Goal: Task Accomplishment & Management: Manage account settings

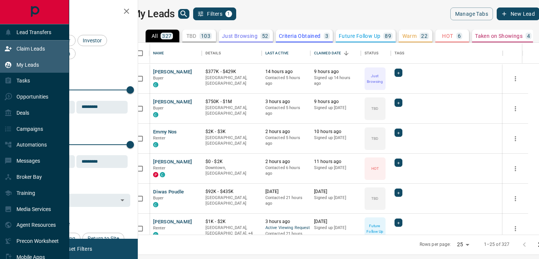
scroll to position [192, 398]
click at [19, 48] on p "Claim Leads" at bounding box center [30, 49] width 28 height 6
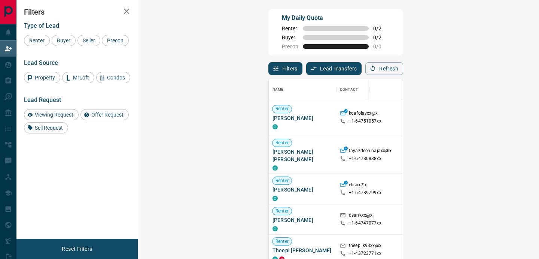
scroll to position [623, 0]
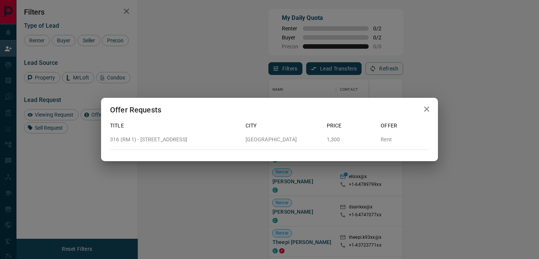
click at [426, 108] on icon "button" at bounding box center [426, 108] width 5 height 5
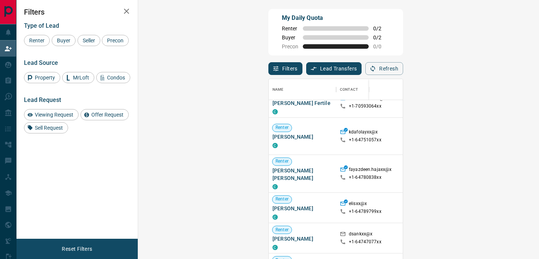
scroll to position [593, 0]
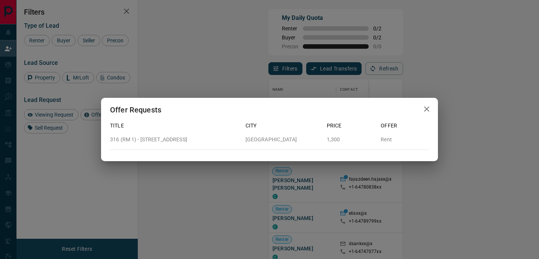
drag, startPoint x: 194, startPoint y: 138, endPoint x: 149, endPoint y: 140, distance: 44.6
click at [149, 140] on p "316 (RM 1) - [STREET_ADDRESS]" at bounding box center [175, 140] width 130 height 8
copy p "Canterbury Place"
click at [432, 108] on button "button" at bounding box center [426, 108] width 15 height 15
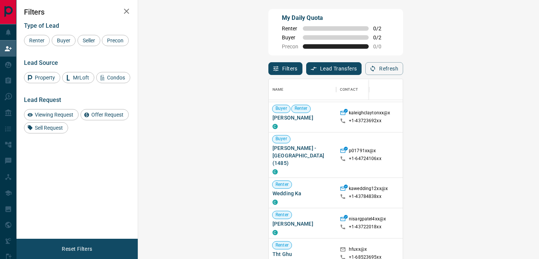
scroll to position [989, 0]
click at [56, 120] on div "Viewing Request" at bounding box center [51, 114] width 55 height 11
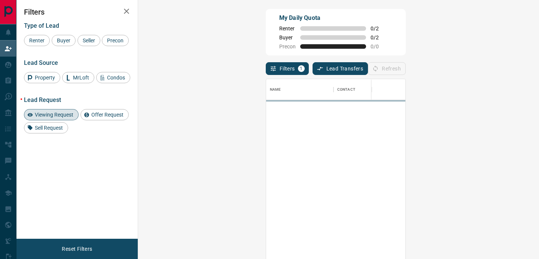
scroll to position [0, 0]
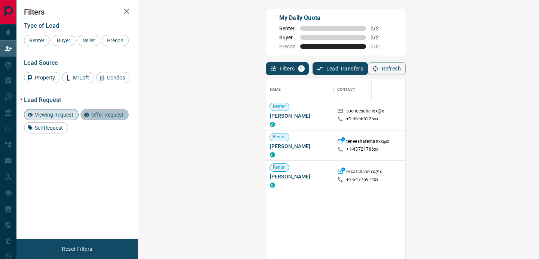
click at [122, 118] on span "Offer Request" at bounding box center [107, 115] width 37 height 6
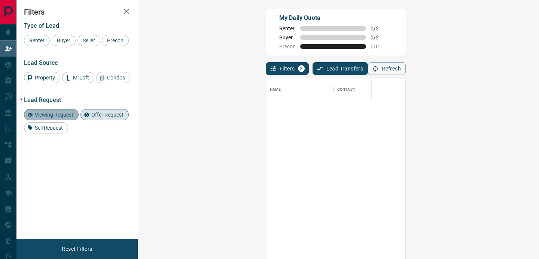
click at [66, 118] on span "Viewing Request" at bounding box center [54, 115] width 44 height 6
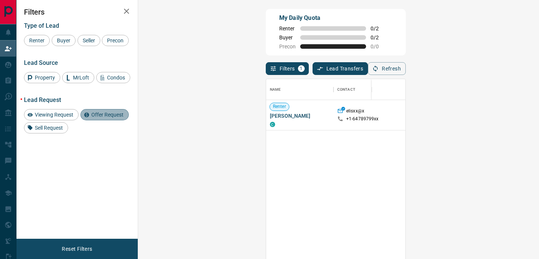
click at [121, 120] on div "Offer Request" at bounding box center [104, 114] width 48 height 11
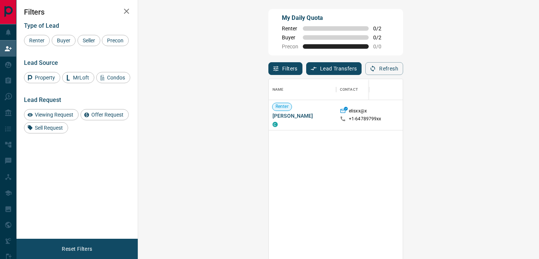
click at [125, 10] on icon "button" at bounding box center [126, 11] width 9 height 9
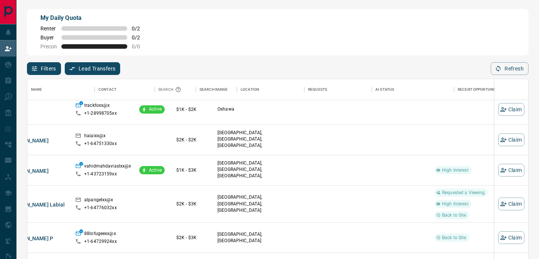
scroll to position [188, 0]
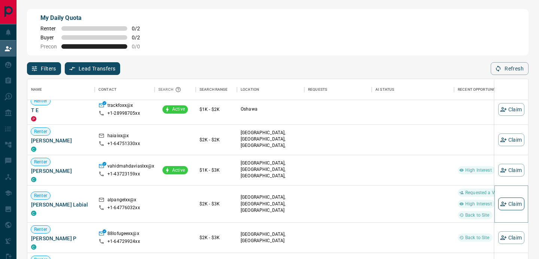
click at [517, 204] on button "Claim" at bounding box center [511, 203] width 26 height 13
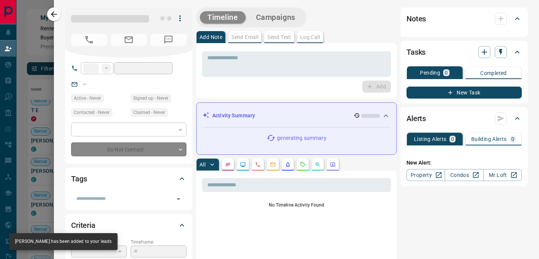
type input "**"
type input "**********"
type input "*"
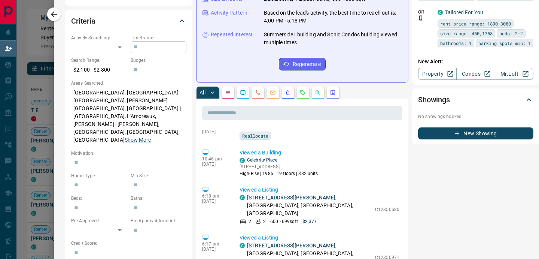
scroll to position [0, 0]
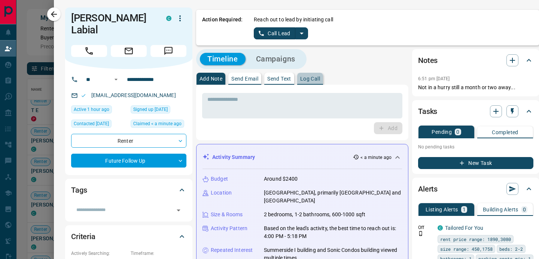
click at [310, 79] on p "Log Call" at bounding box center [310, 78] width 20 height 5
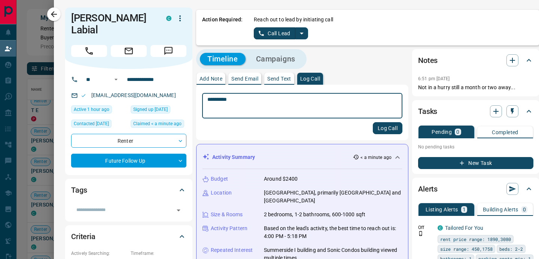
type textarea "*********"
click at [382, 128] on button "Log Call" at bounding box center [388, 128] width 30 height 12
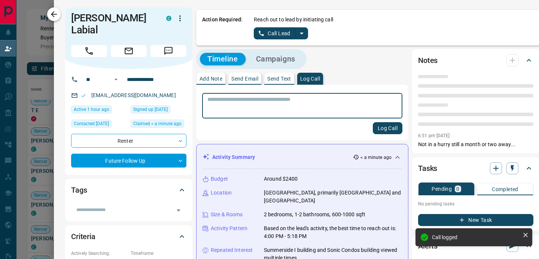
click at [54, 15] on icon "button" at bounding box center [53, 14] width 9 height 9
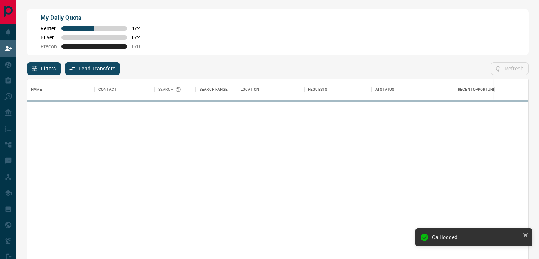
scroll to position [195, 501]
